Goal: Check status: Check status

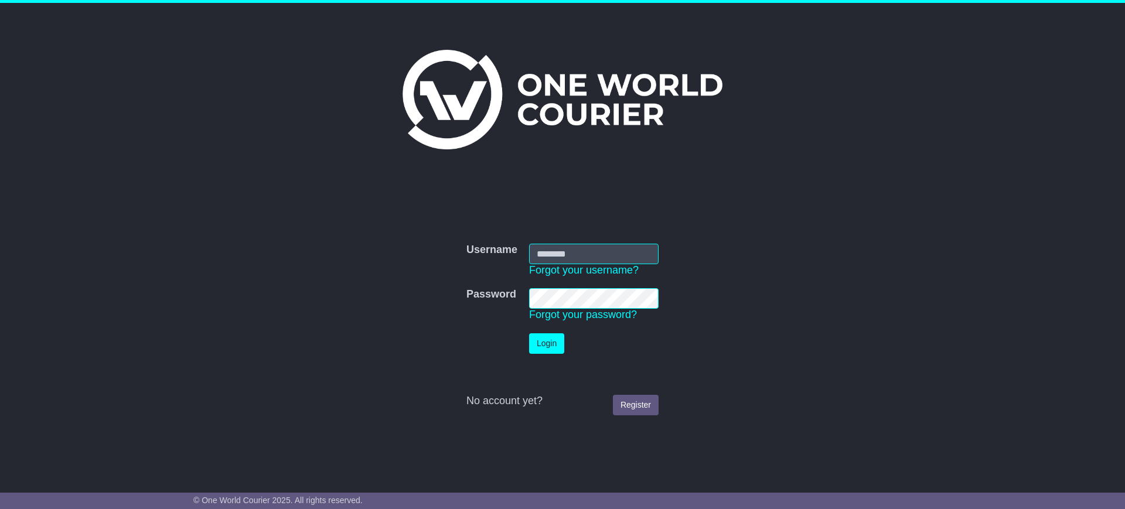
type input "**********"
click at [549, 346] on button "Login" at bounding box center [546, 343] width 35 height 21
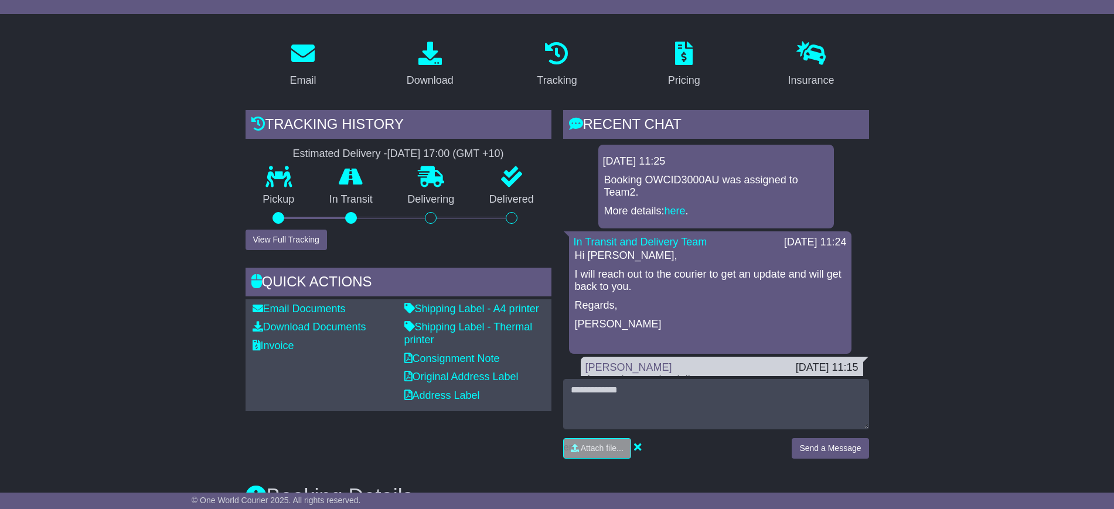
scroll to position [146, 0]
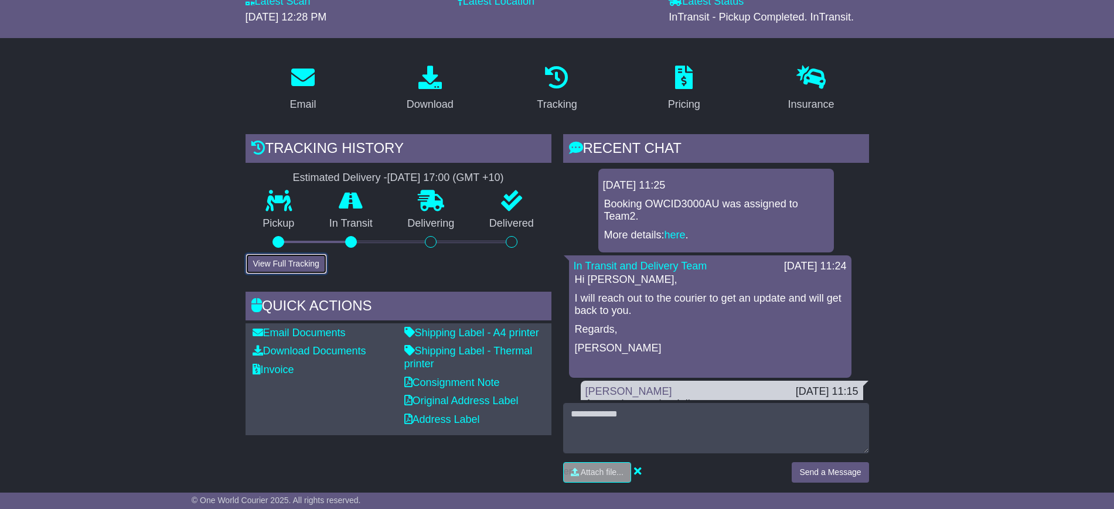
click at [275, 268] on button "View Full Tracking" at bounding box center [285, 264] width 81 height 21
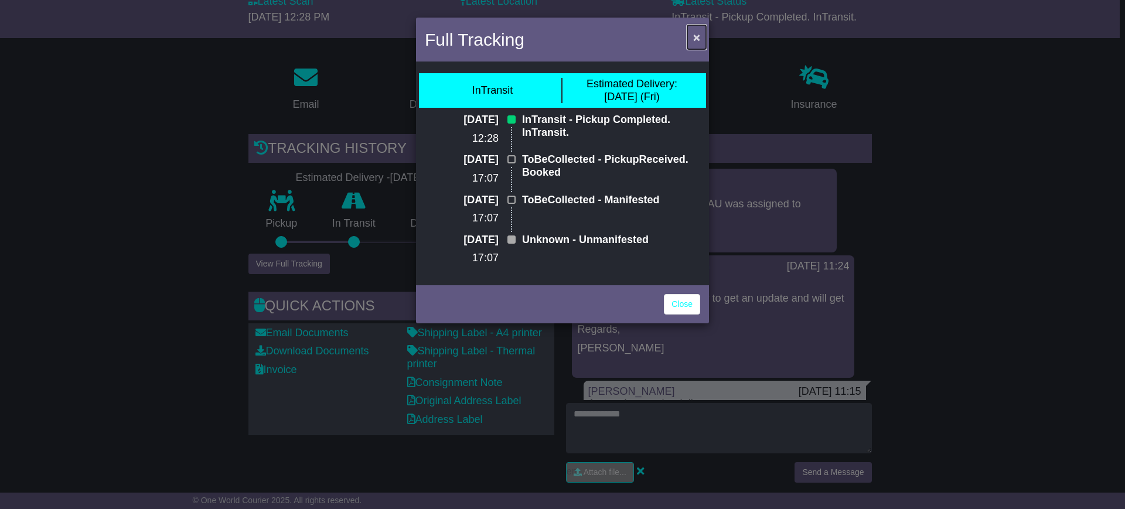
click at [691, 43] on button "×" at bounding box center [696, 37] width 19 height 24
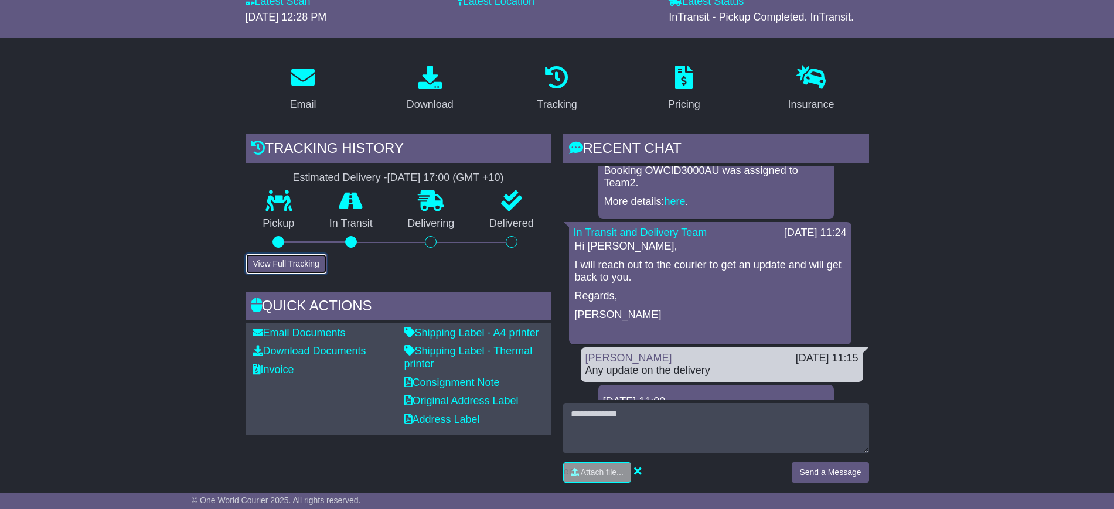
scroll to position [0, 0]
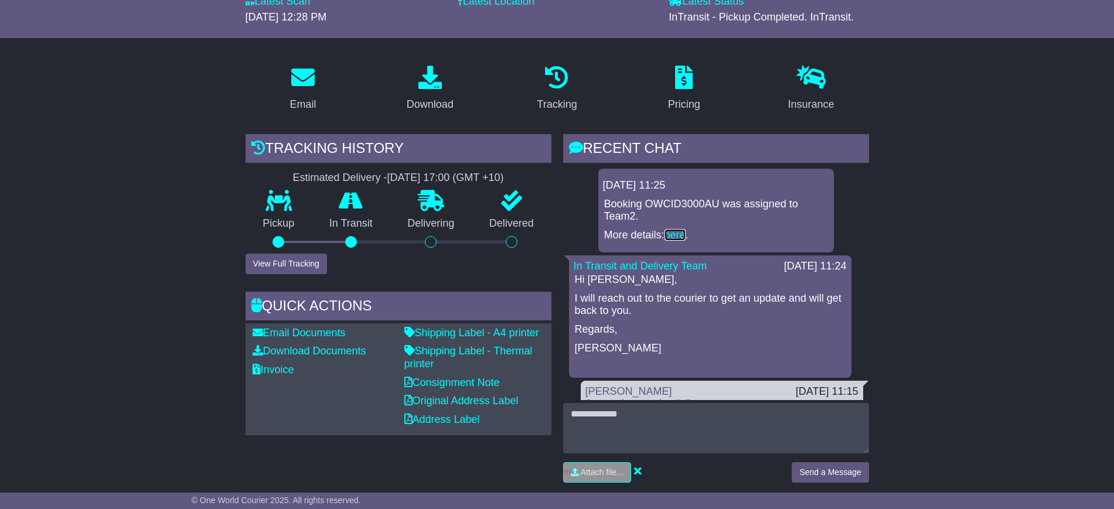
click at [681, 234] on link "here" at bounding box center [674, 235] width 21 height 12
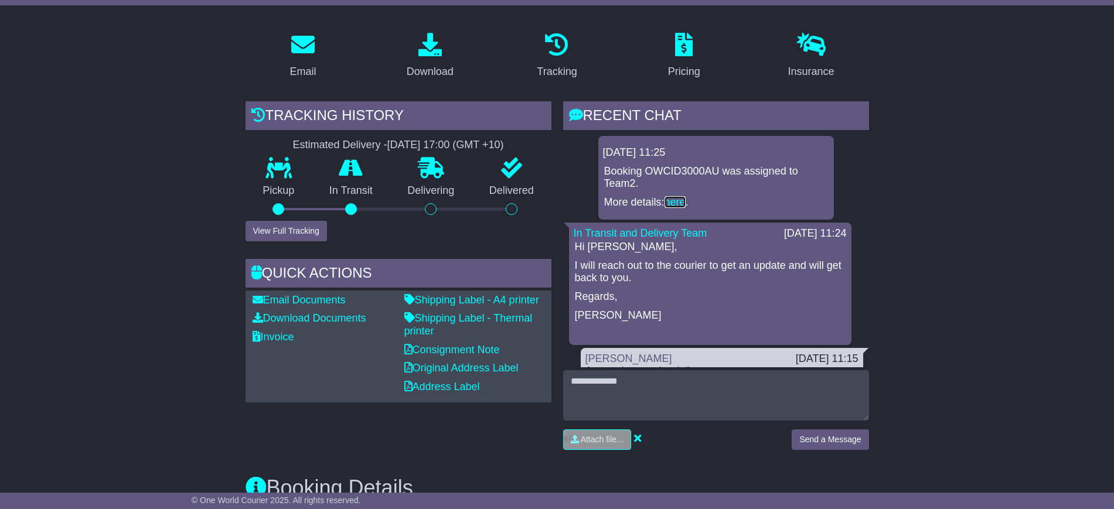
scroll to position [146, 0]
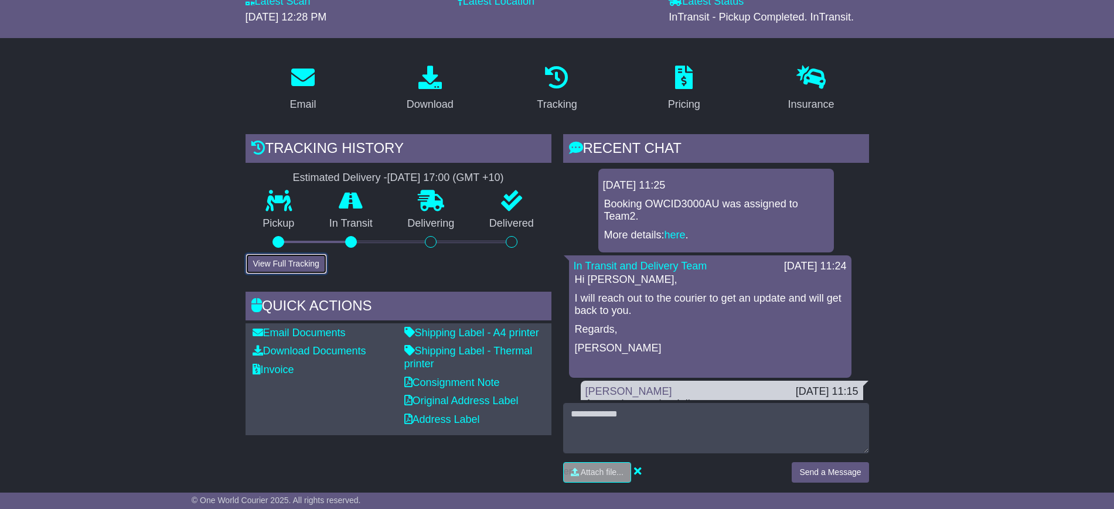
click at [262, 267] on button "View Full Tracking" at bounding box center [285, 264] width 81 height 21
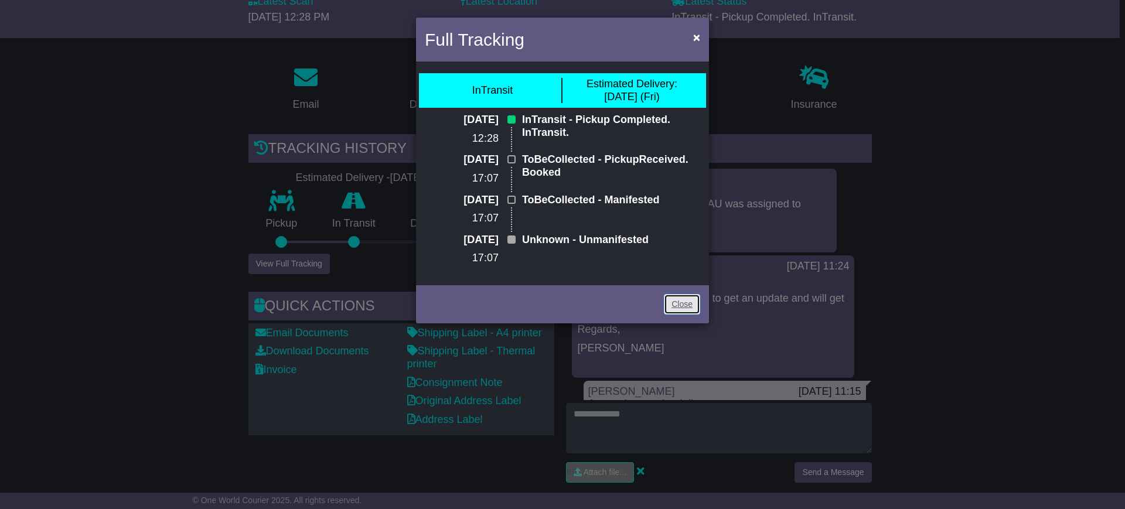
click at [677, 304] on link "Close" at bounding box center [682, 304] width 36 height 21
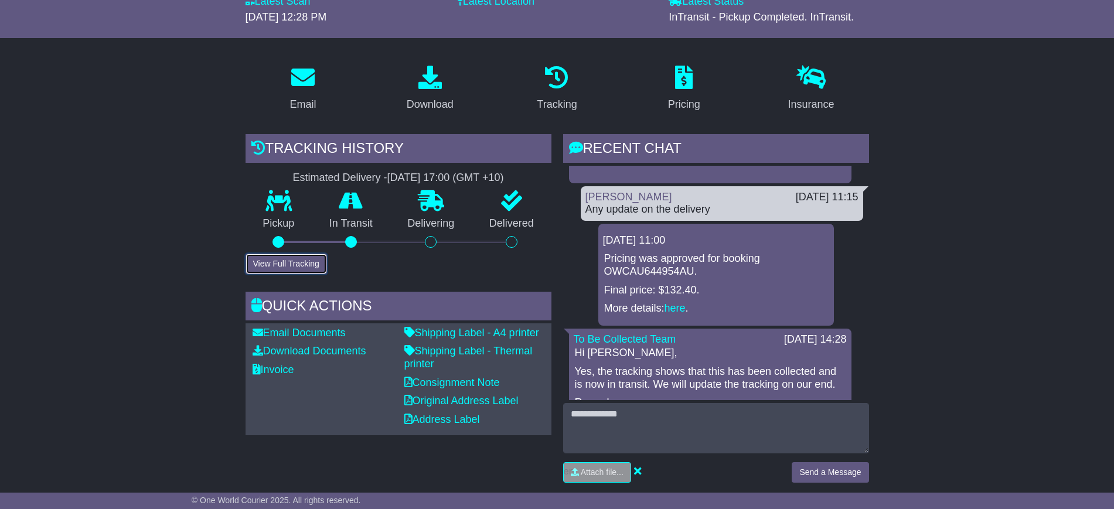
scroll to position [220, 0]
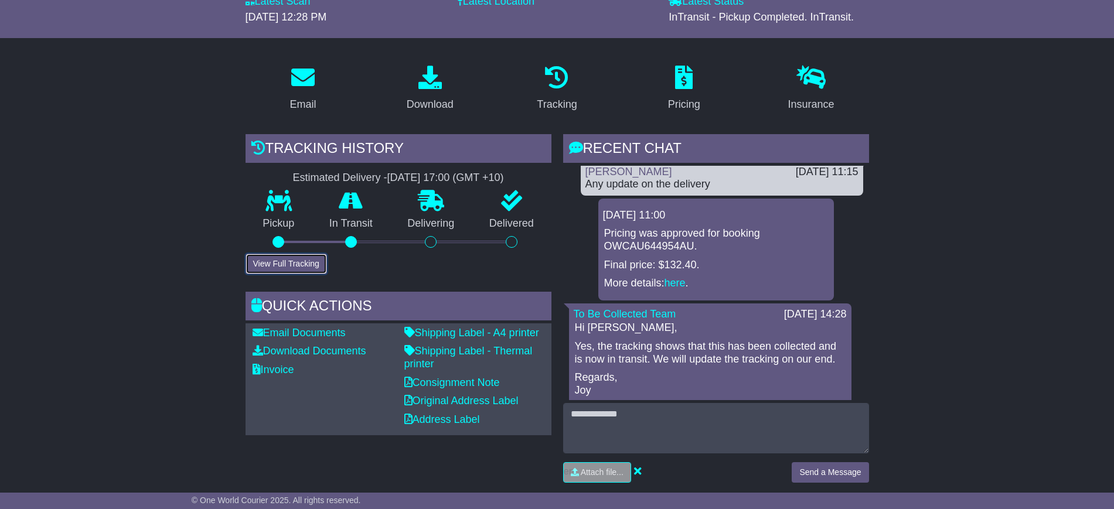
click at [271, 267] on button "View Full Tracking" at bounding box center [285, 264] width 81 height 21
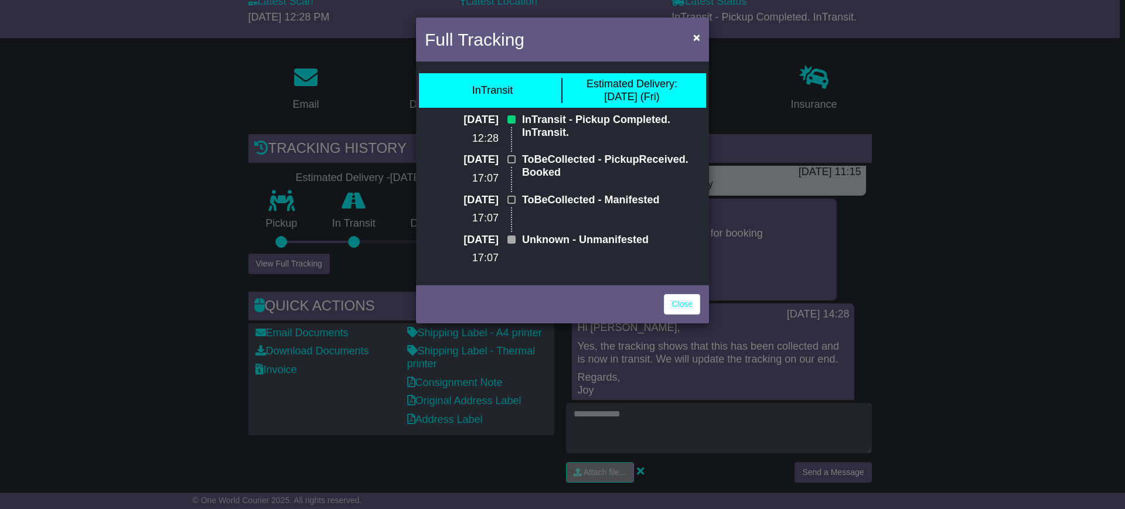
click at [271, 267] on div "Full Tracking × InTransit Estimated Delivery: 19 Sep (Fri) 15 Sep 2025 12:28 In…" at bounding box center [562, 254] width 1125 height 509
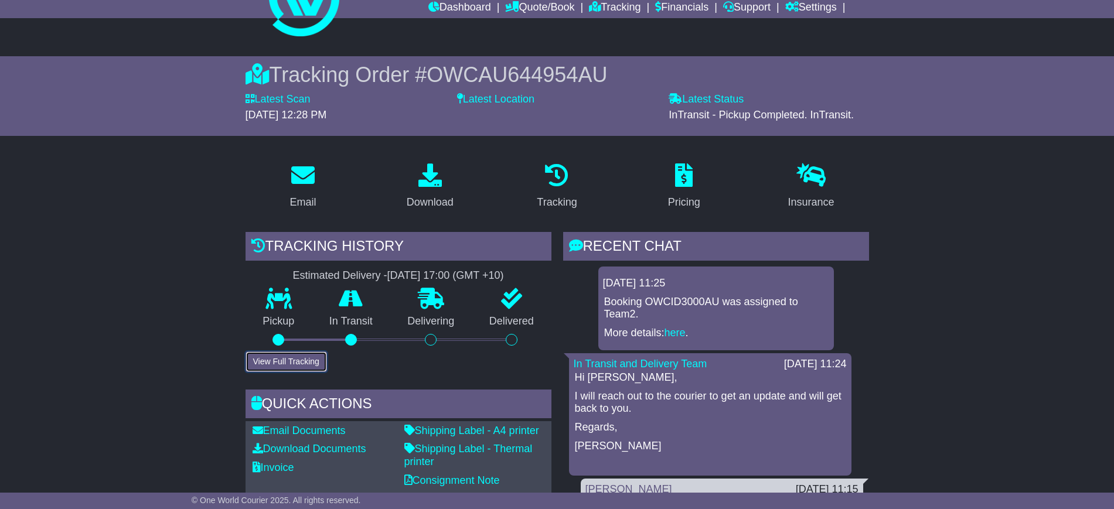
scroll to position [0, 0]
